Goal: Navigation & Orientation: Find specific page/section

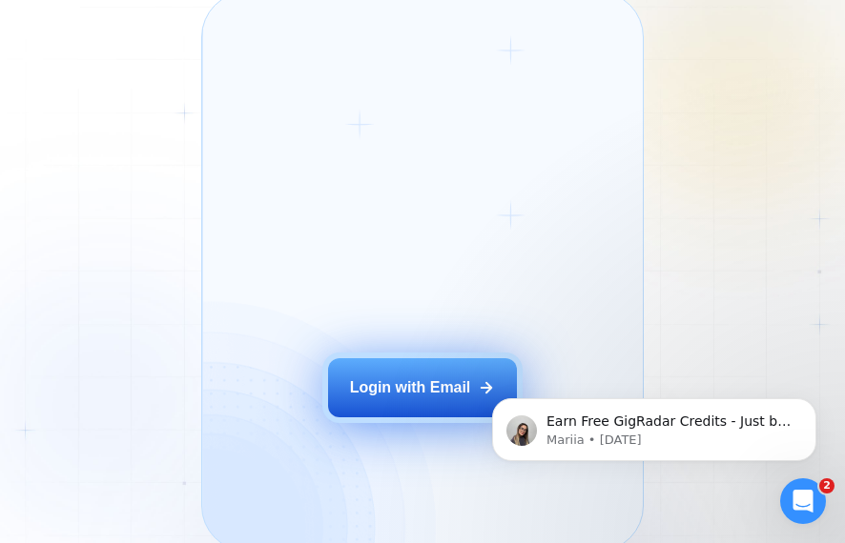
click at [407, 394] on div "Login with Email" at bounding box center [410, 387] width 121 height 21
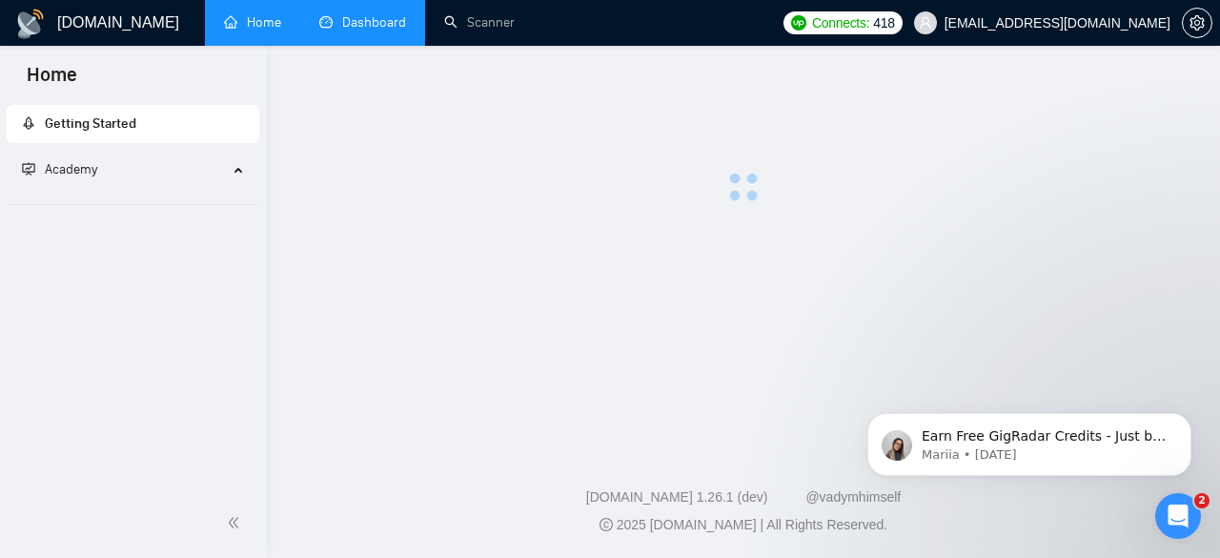
click at [381, 28] on link "Dashboard" at bounding box center [362, 22] width 87 height 16
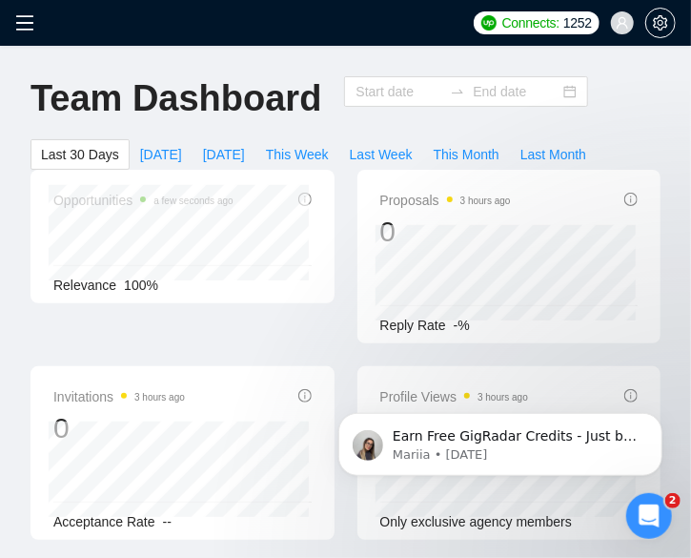
type input "[DATE]"
